Goal: Information Seeking & Learning: Learn about a topic

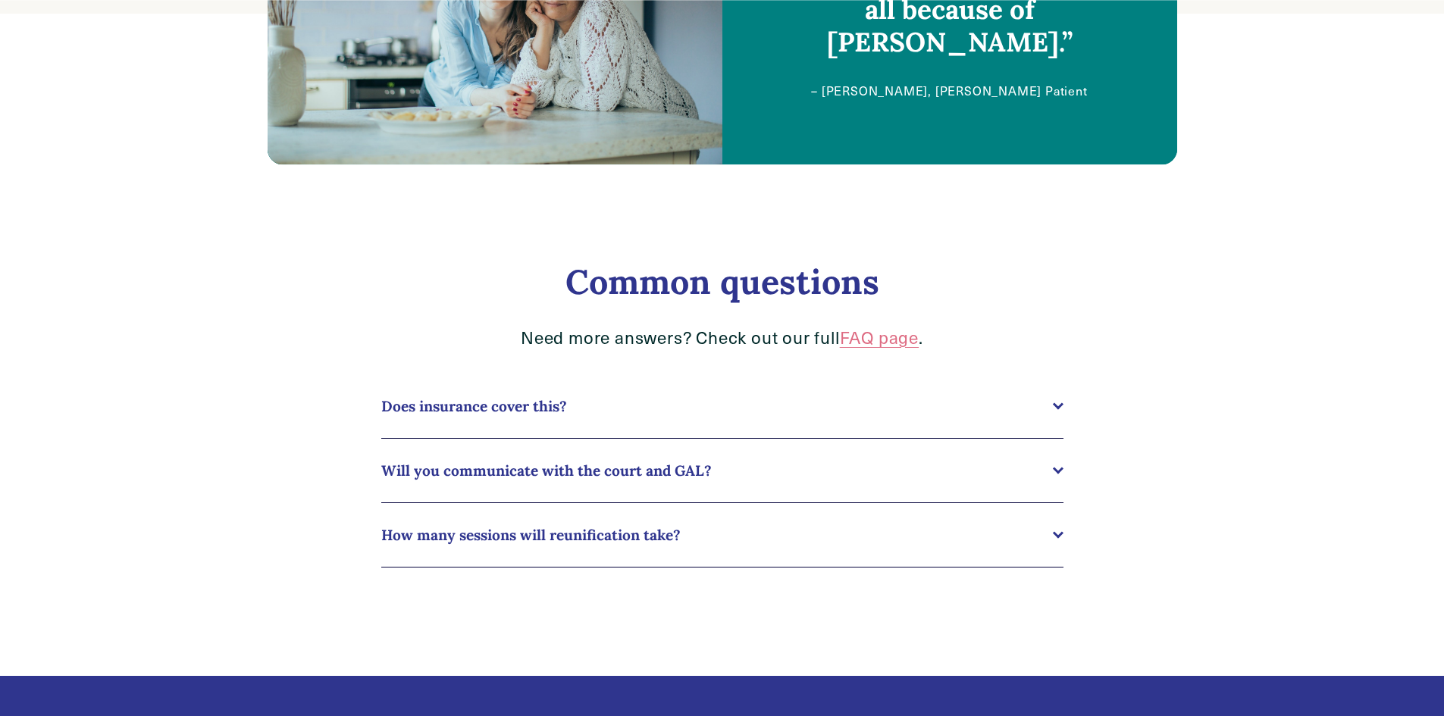
scroll to position [1061, 0]
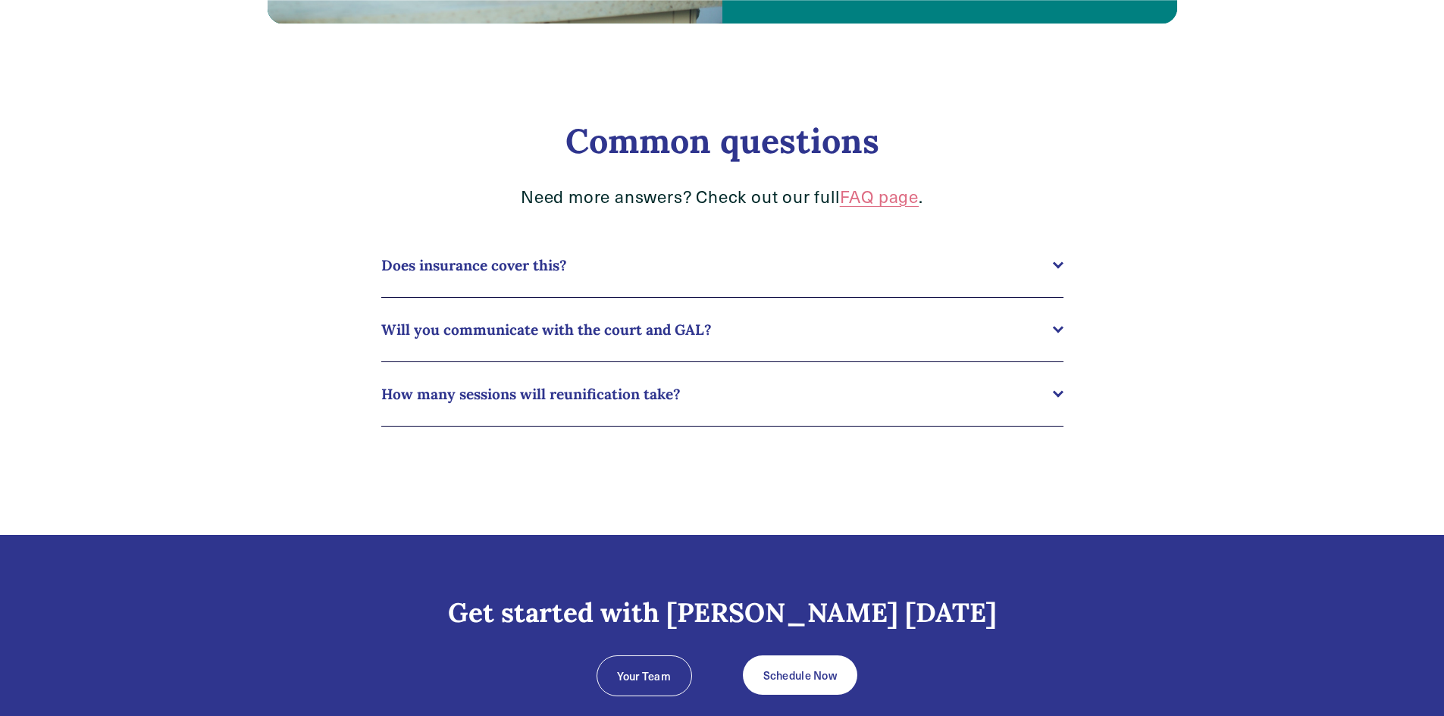
click at [656, 328] on span "Will you communicate with the court and GAL?" at bounding box center [716, 330] width 671 height 18
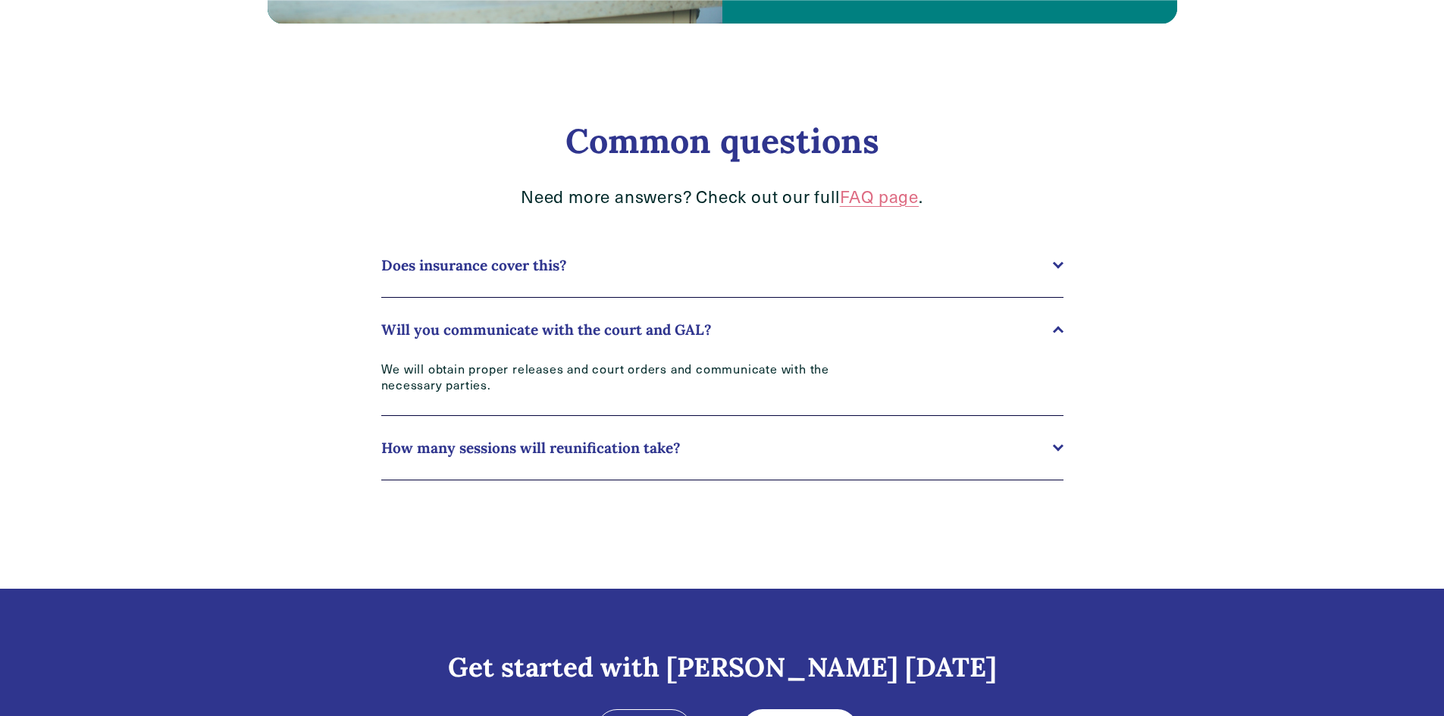
click at [656, 328] on span "Will you communicate with the court and GAL?" at bounding box center [716, 330] width 671 height 18
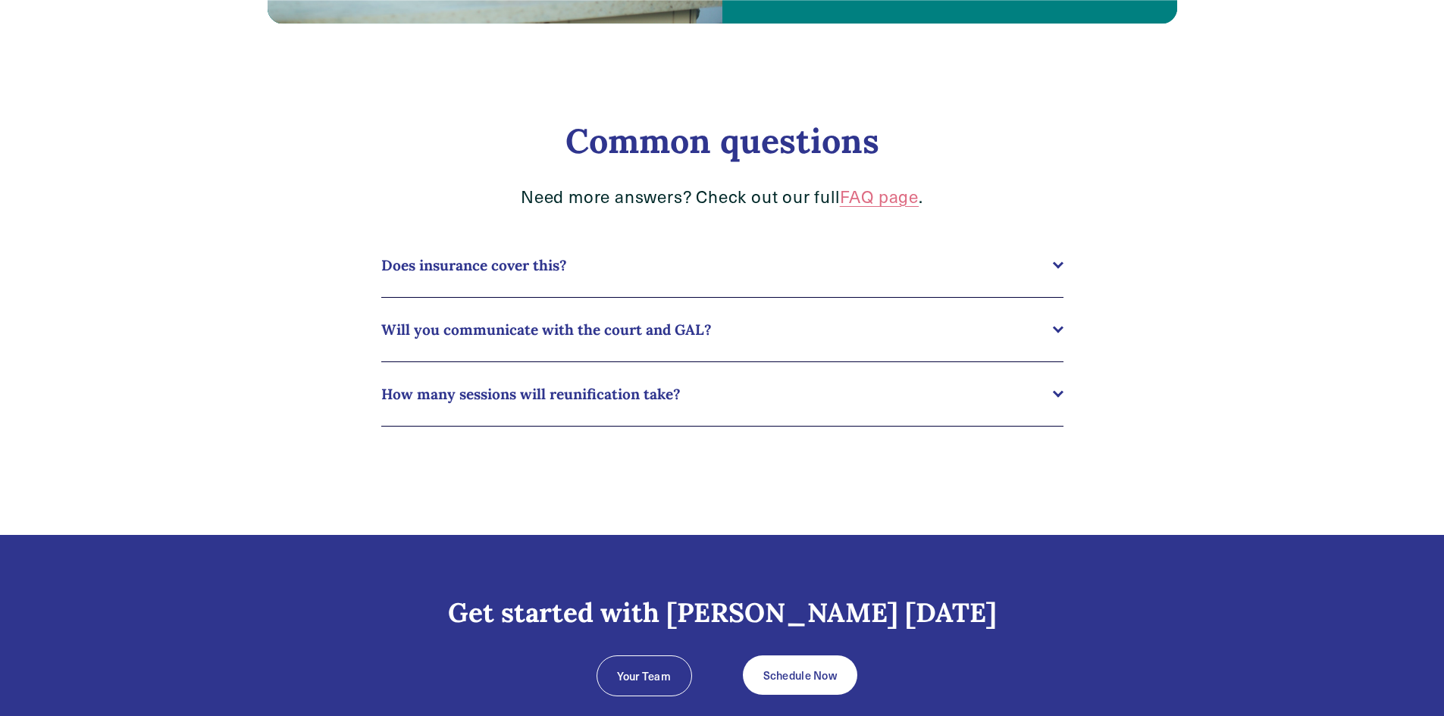
click at [657, 393] on span "How many sessions will reunification take?" at bounding box center [716, 394] width 671 height 18
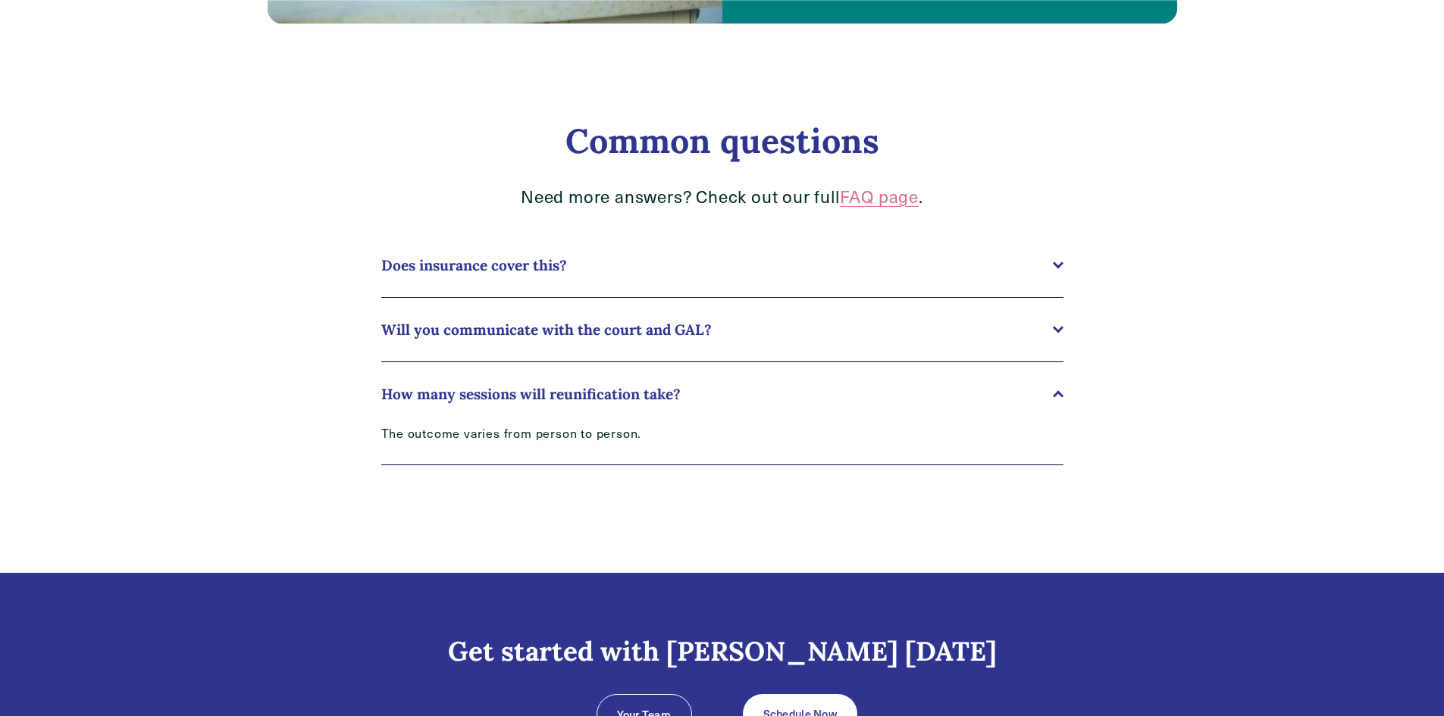
click at [657, 393] on span "How many sessions will reunification take?" at bounding box center [716, 394] width 671 height 18
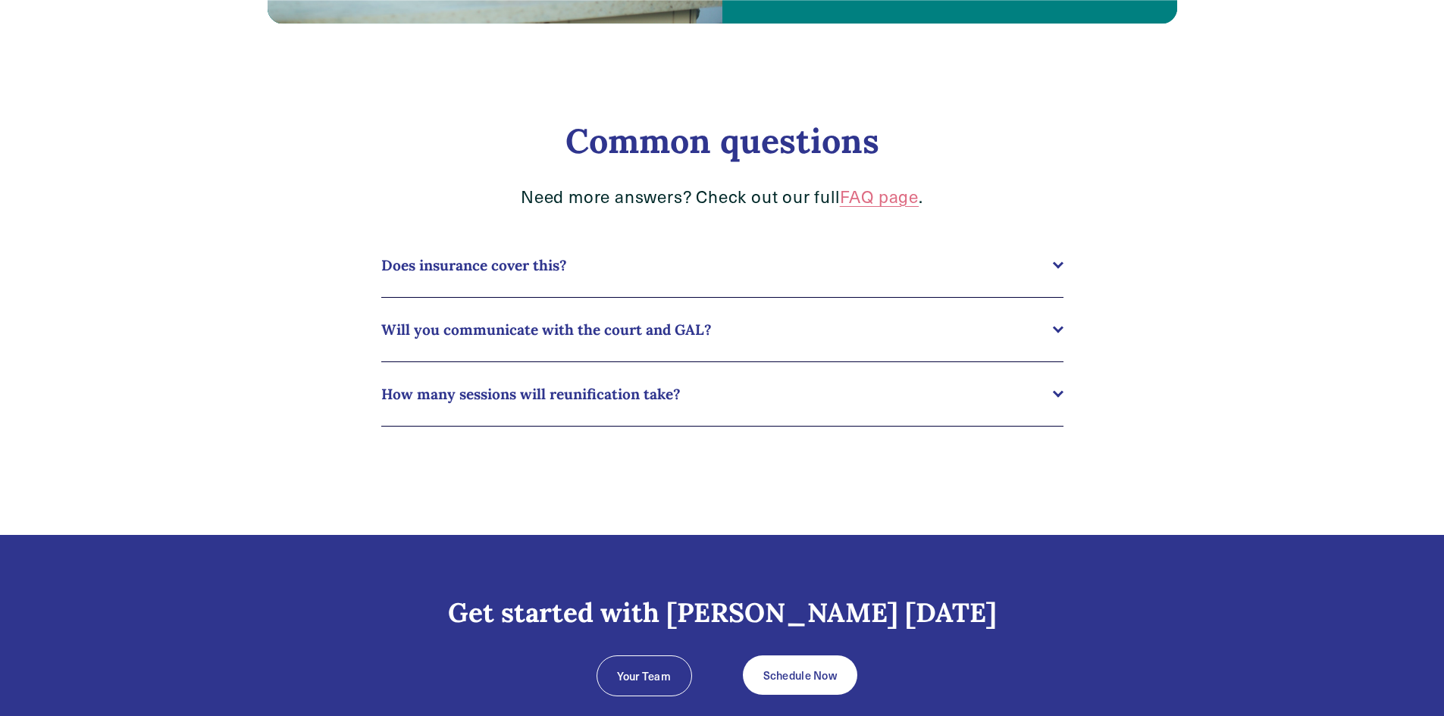
click at [659, 280] on button "Does insurance cover this?" at bounding box center [722, 265] width 682 height 64
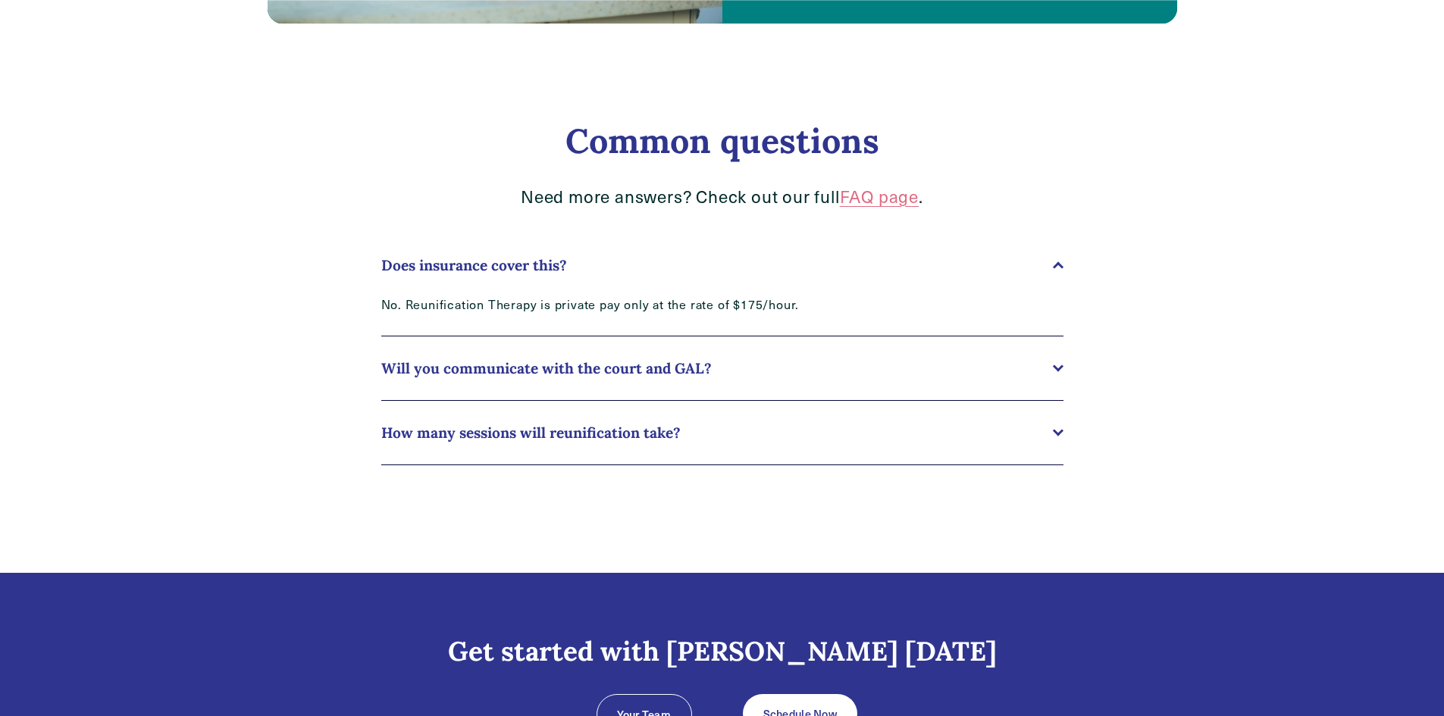
click at [659, 280] on button "Does insurance cover this?" at bounding box center [722, 265] width 682 height 64
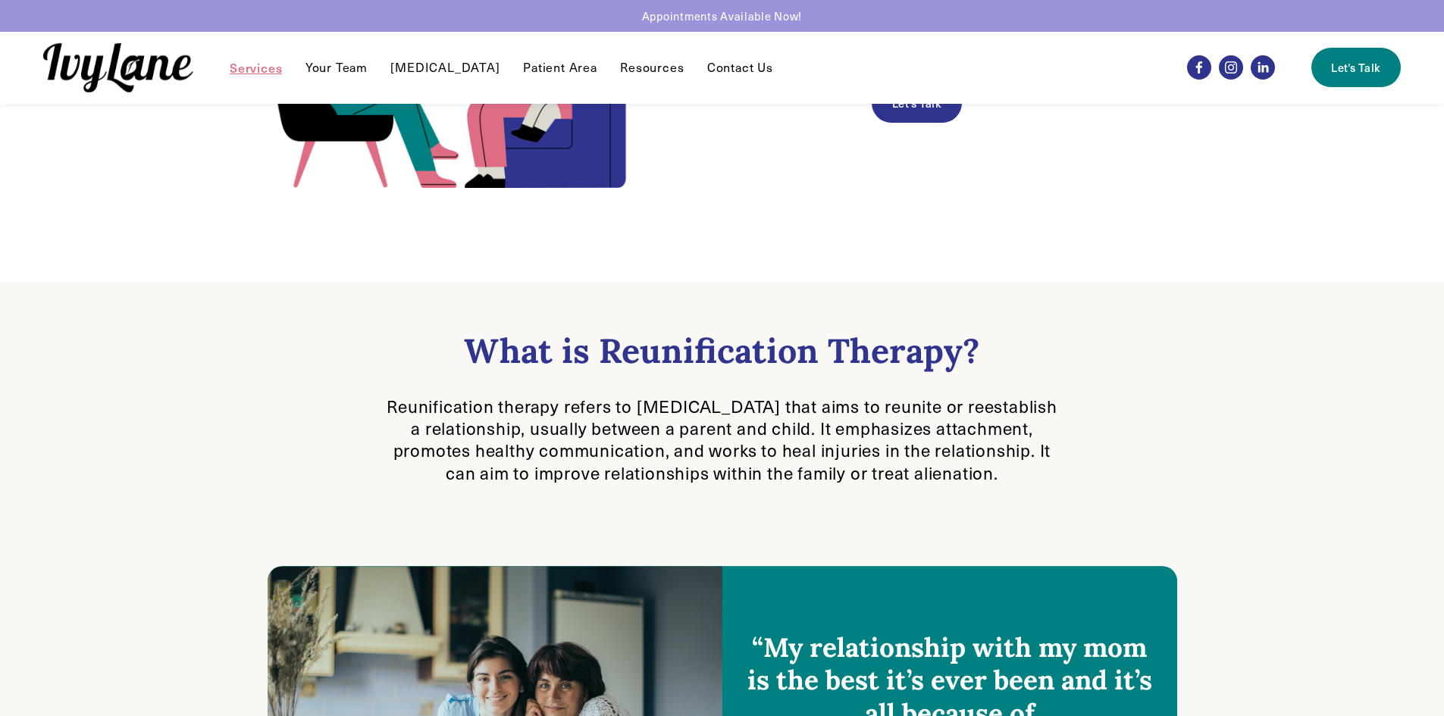
scroll to position [0, 0]
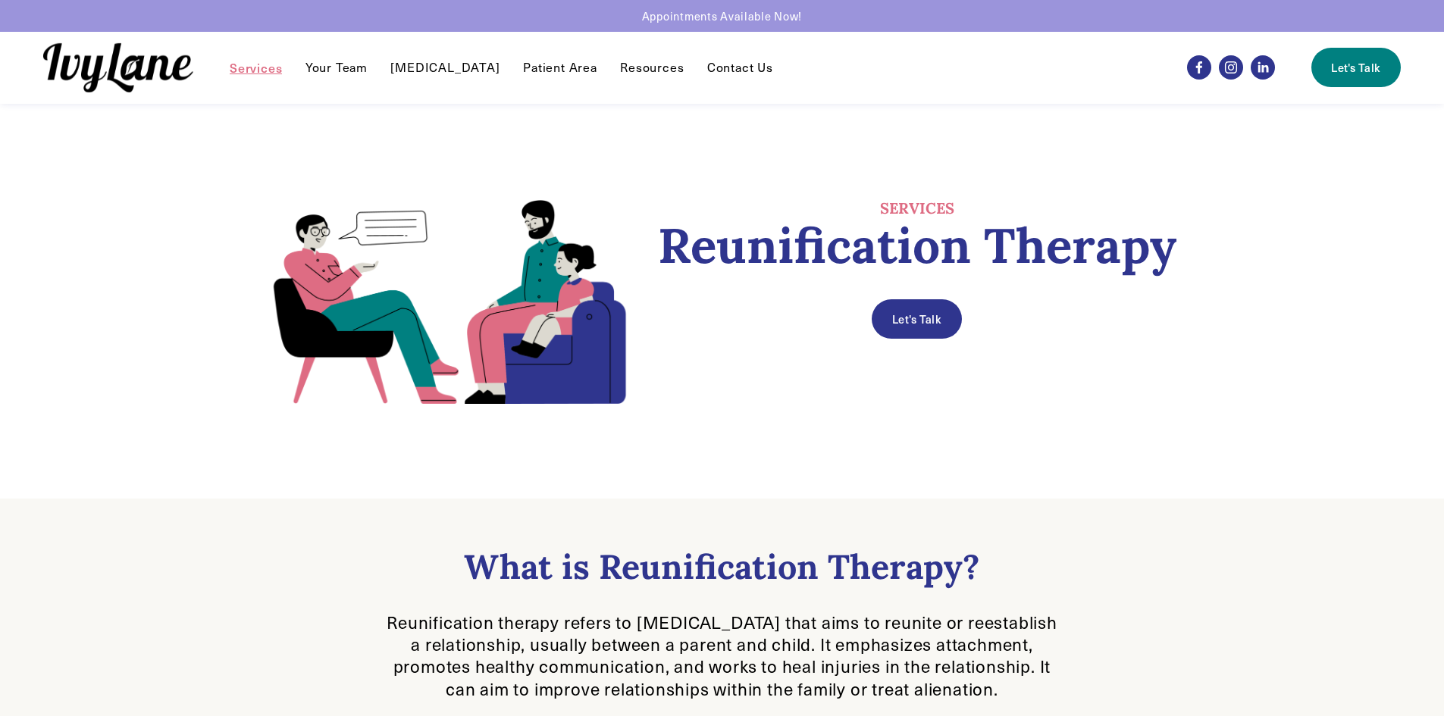
click at [1144, 321] on div "Let's Talk" at bounding box center [917, 318] width 520 height 39
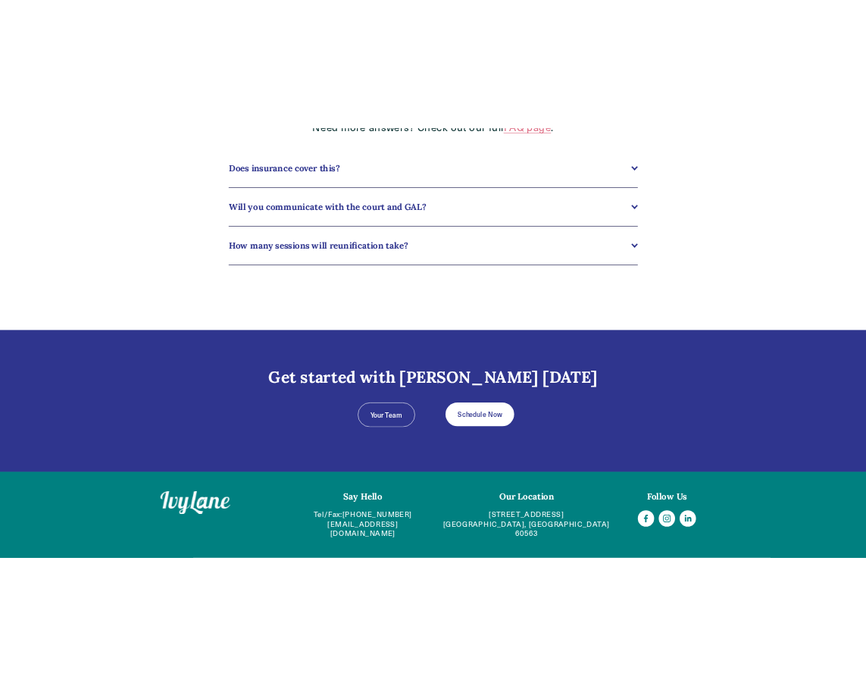
scroll to position [1146, 0]
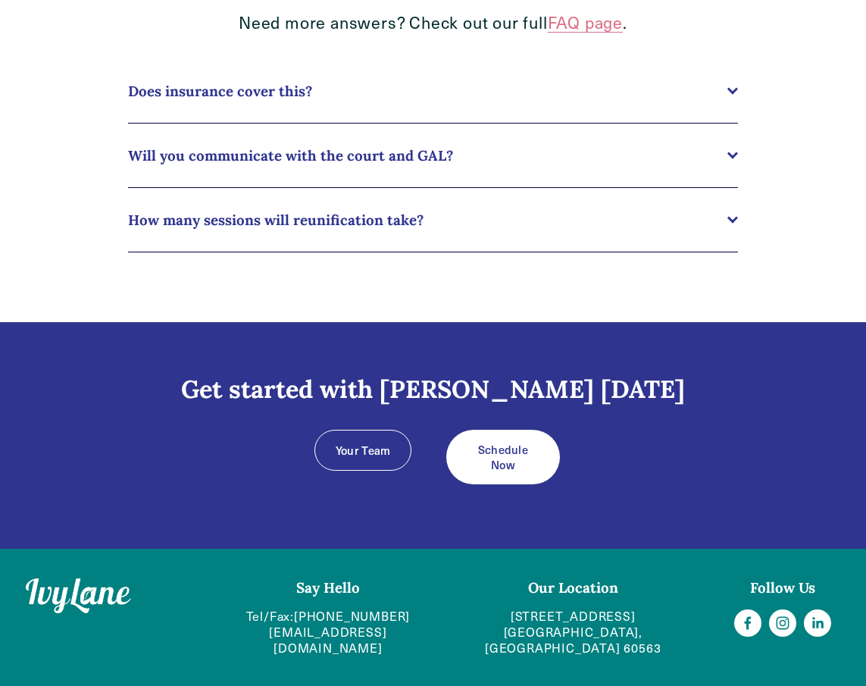
click at [360, 299] on div "Common questions Need more answers? Check out our full FAQ page . Does insuranc…" at bounding box center [433, 124] width 866 height 398
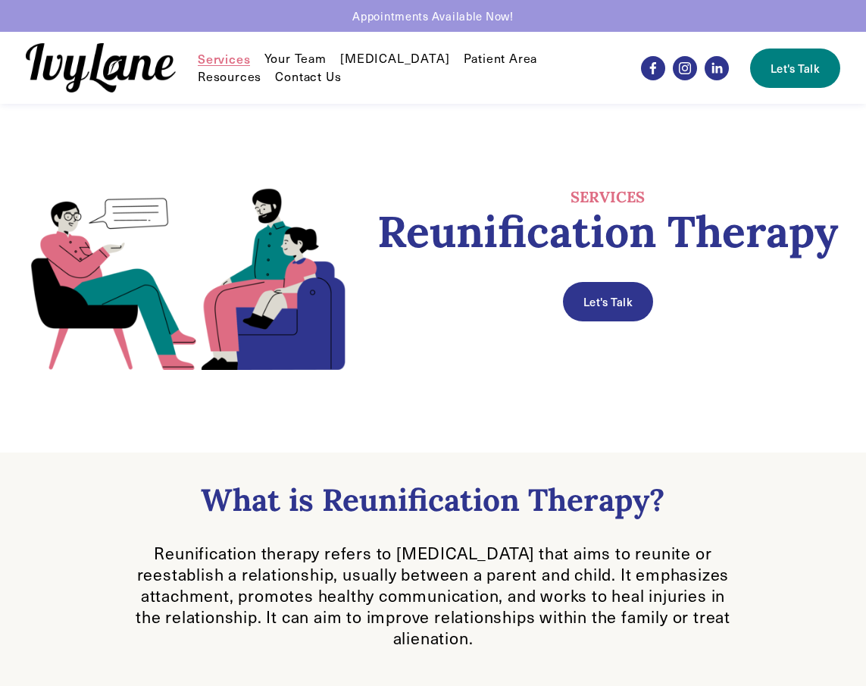
click at [490, 188] on h4 "SERVICES" at bounding box center [608, 197] width 465 height 20
